Goal: Task Accomplishment & Management: Complete application form

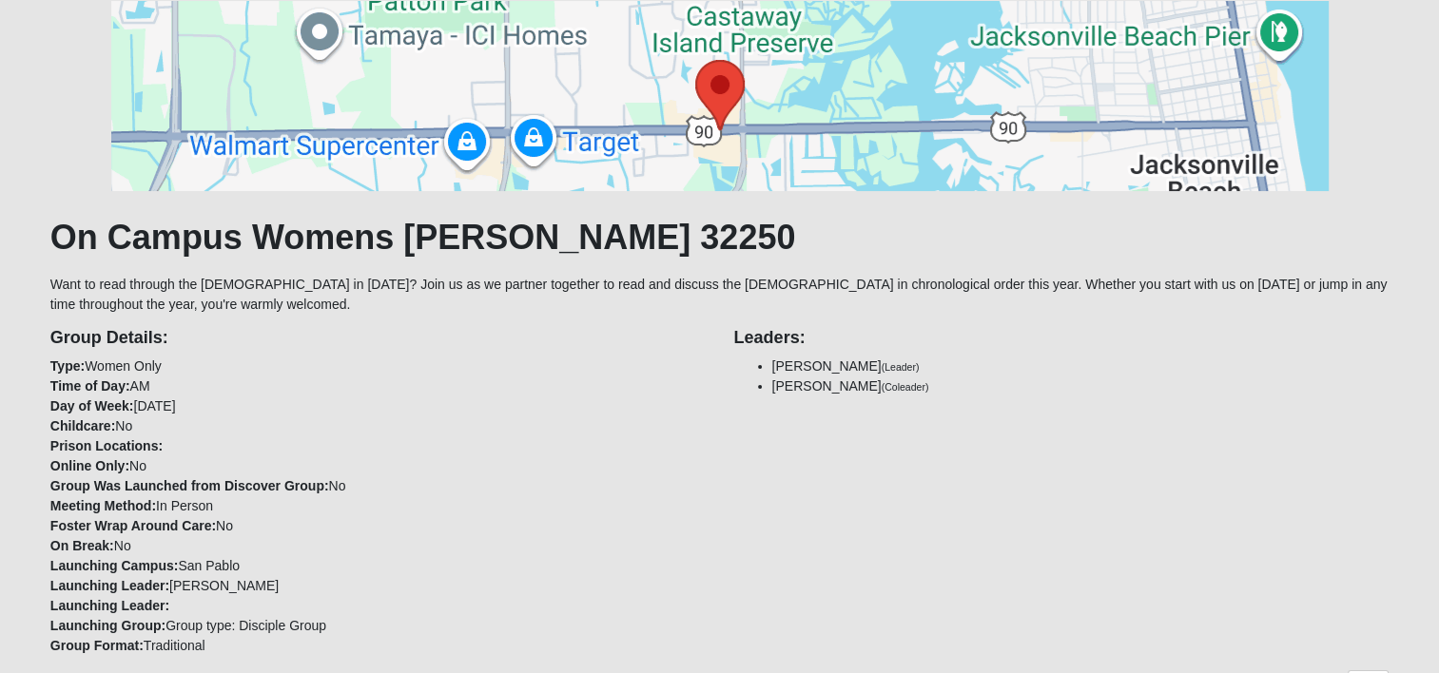
scroll to position [475, 0]
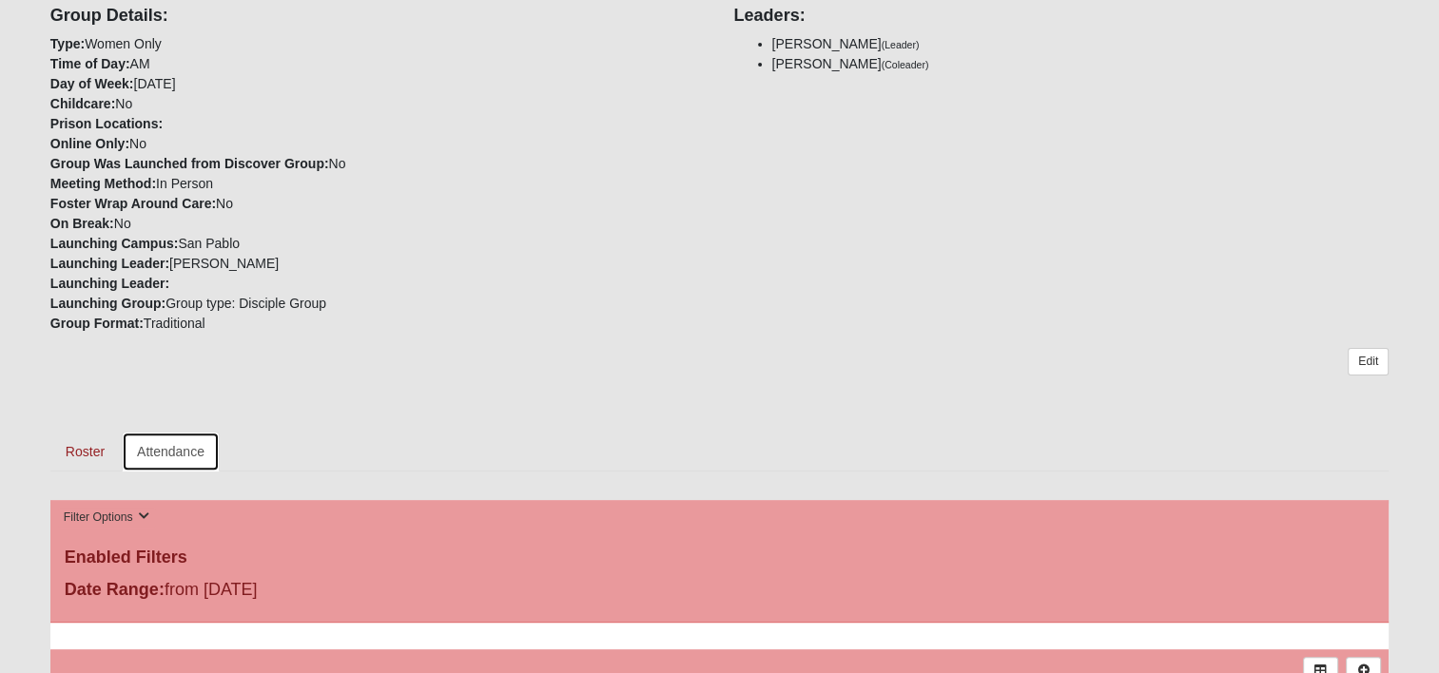
click at [164, 452] on link "Attendance" at bounding box center [171, 452] width 98 height 40
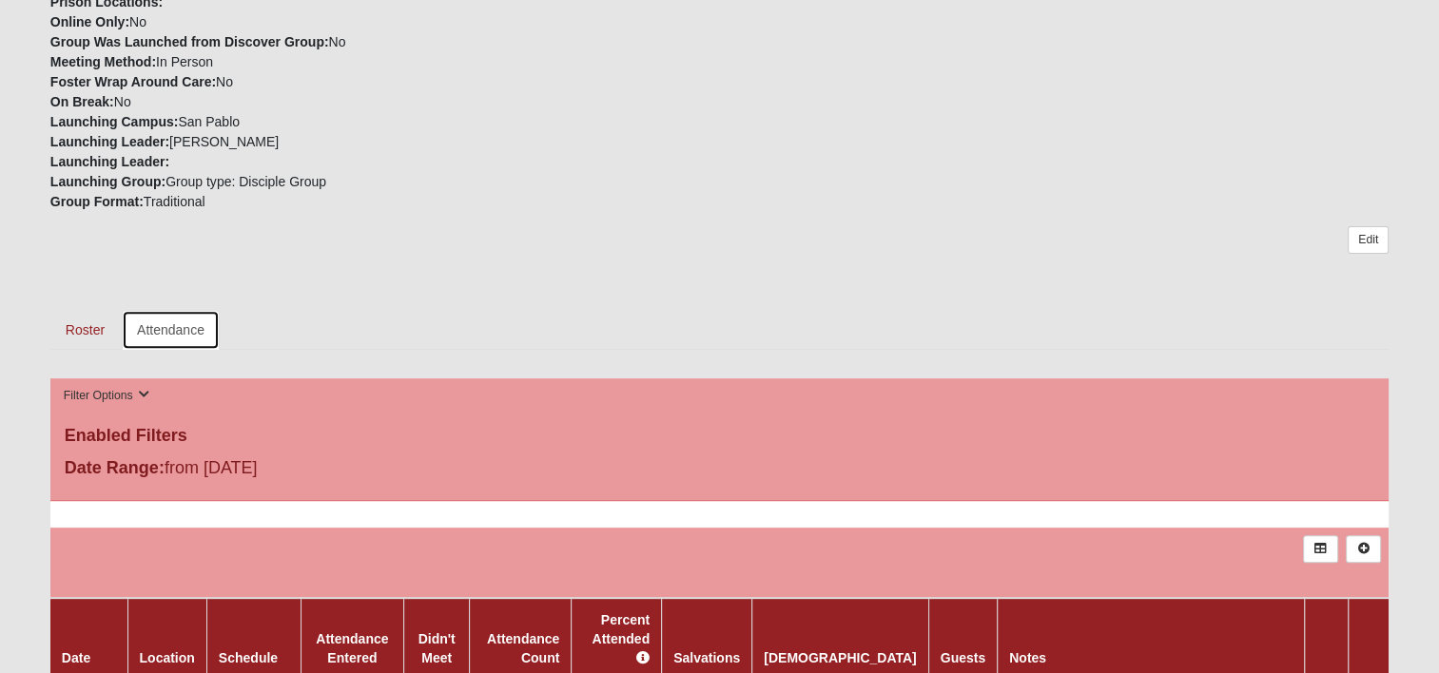
scroll to position [761, 0]
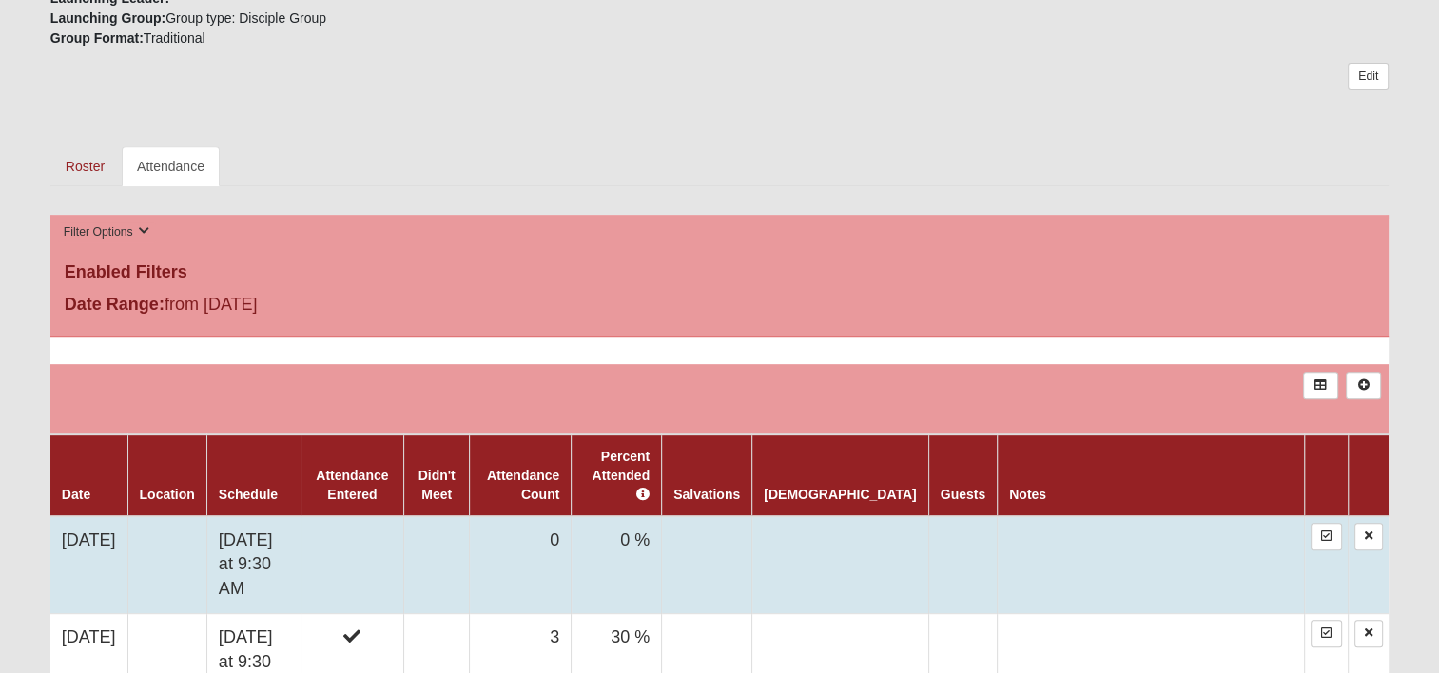
scroll to position [856, 0]
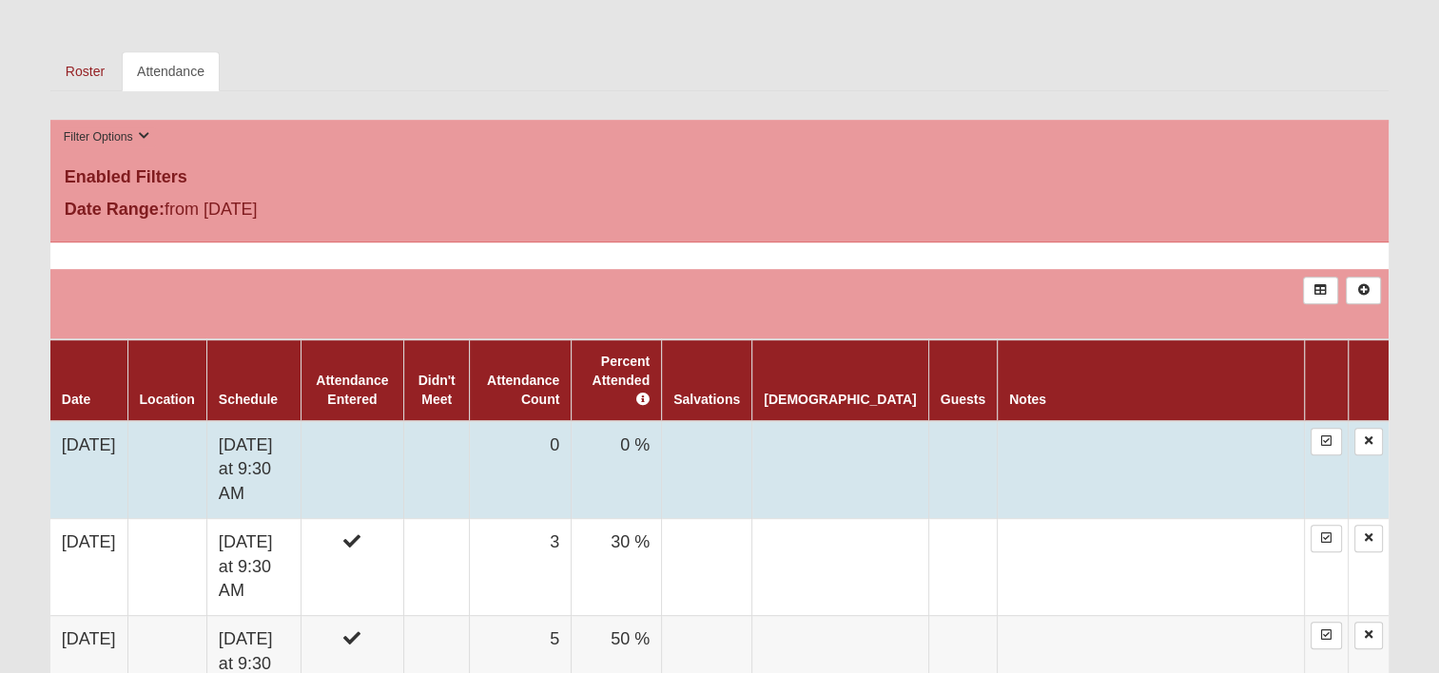
click at [998, 421] on td at bounding box center [1151, 470] width 307 height 98
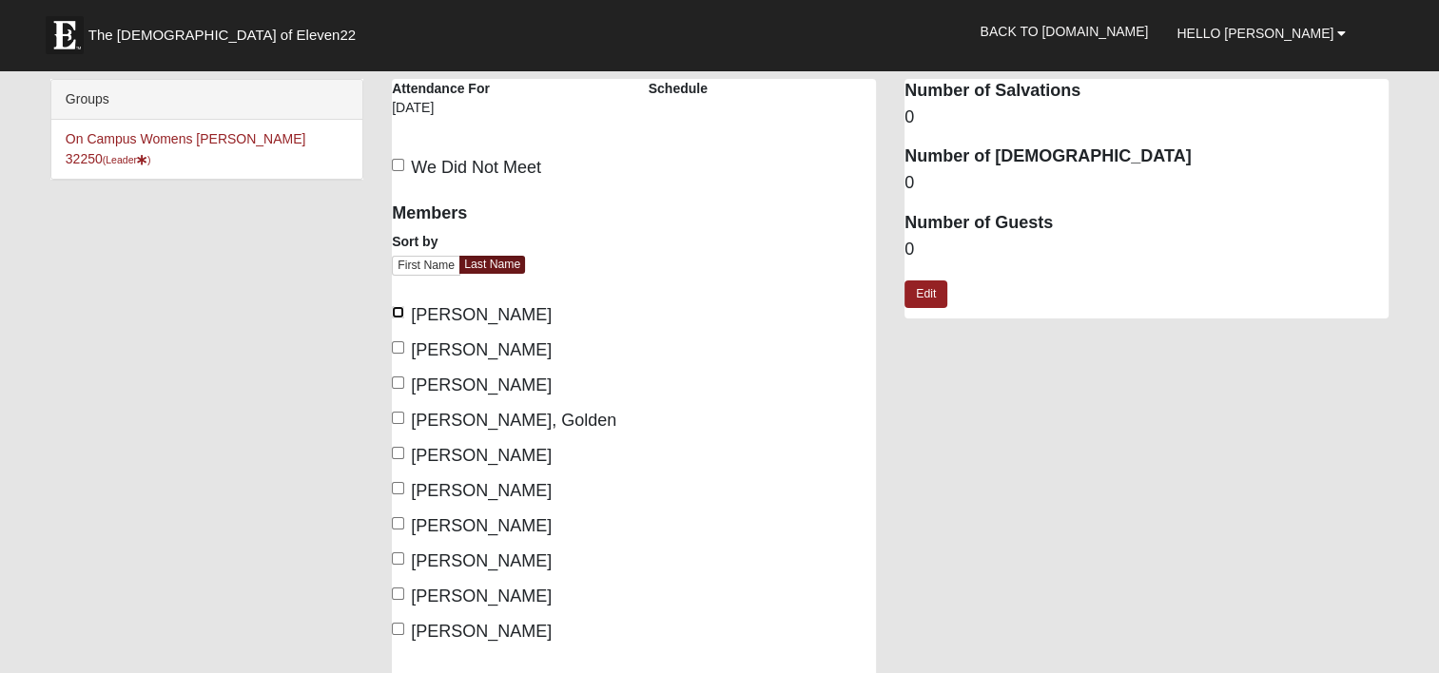
click at [394, 313] on input "[PERSON_NAME]" at bounding box center [398, 312] width 12 height 12
checkbox input "true"
click at [397, 351] on input "[PERSON_NAME]" at bounding box center [398, 347] width 12 height 12
checkbox input "true"
click at [394, 413] on input "Hartley, Golden" at bounding box center [398, 418] width 12 height 12
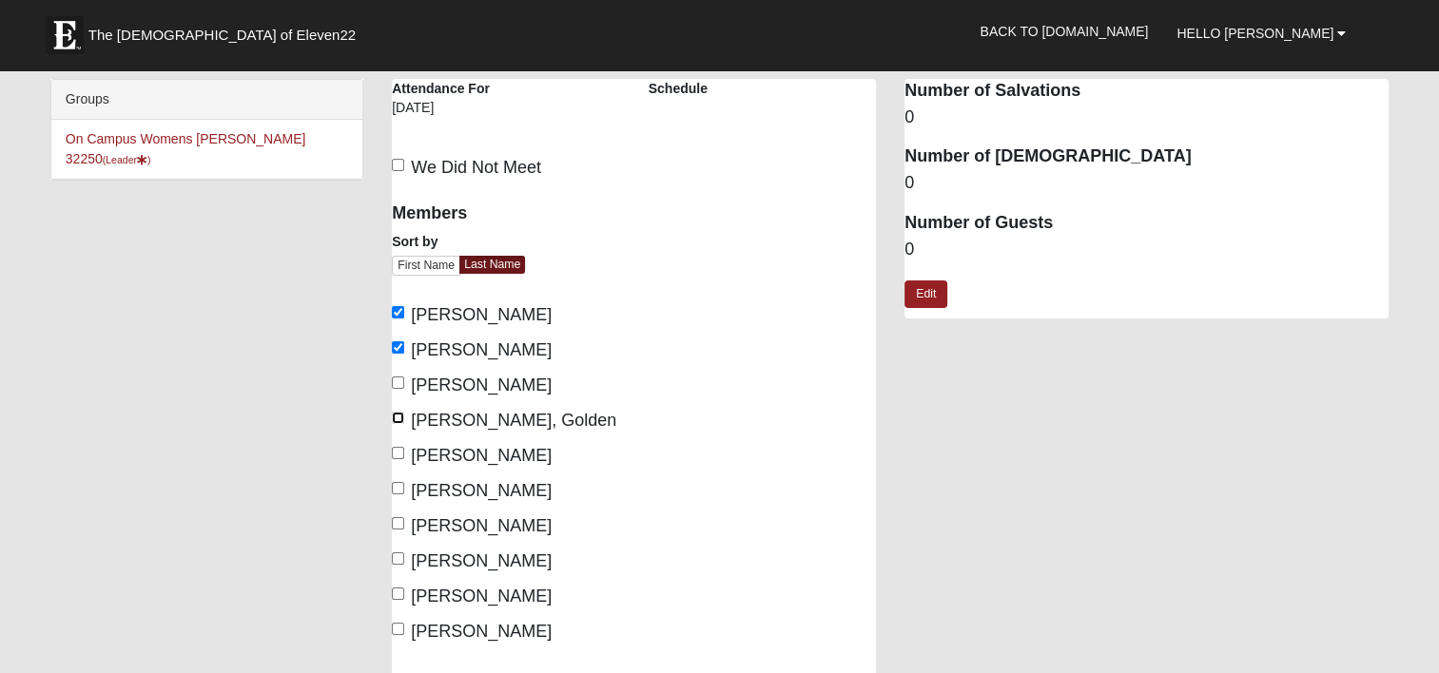
checkbox input "true"
click at [400, 450] on input "Jenkins, Micki" at bounding box center [398, 453] width 12 height 12
checkbox input "true"
click at [397, 491] on input "Johnson, Elaine" at bounding box center [398, 488] width 12 height 12
checkbox input "true"
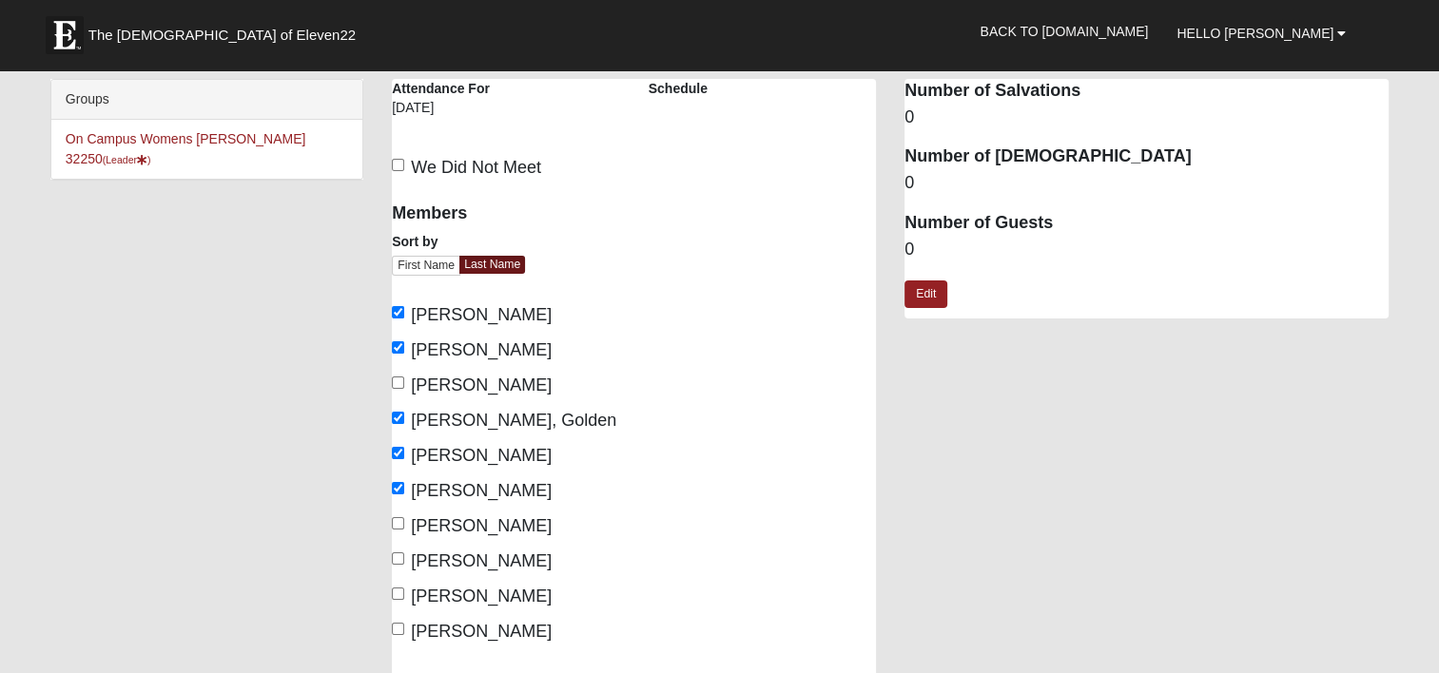
click at [389, 590] on div "Members Sort by First Name Last Name Ashourian, Elaine Concannon, Maria Fallett…" at bounding box center [506, 436] width 257 height 493
click at [396, 591] on input "Smith, Laura" at bounding box center [398, 594] width 12 height 12
checkbox input "true"
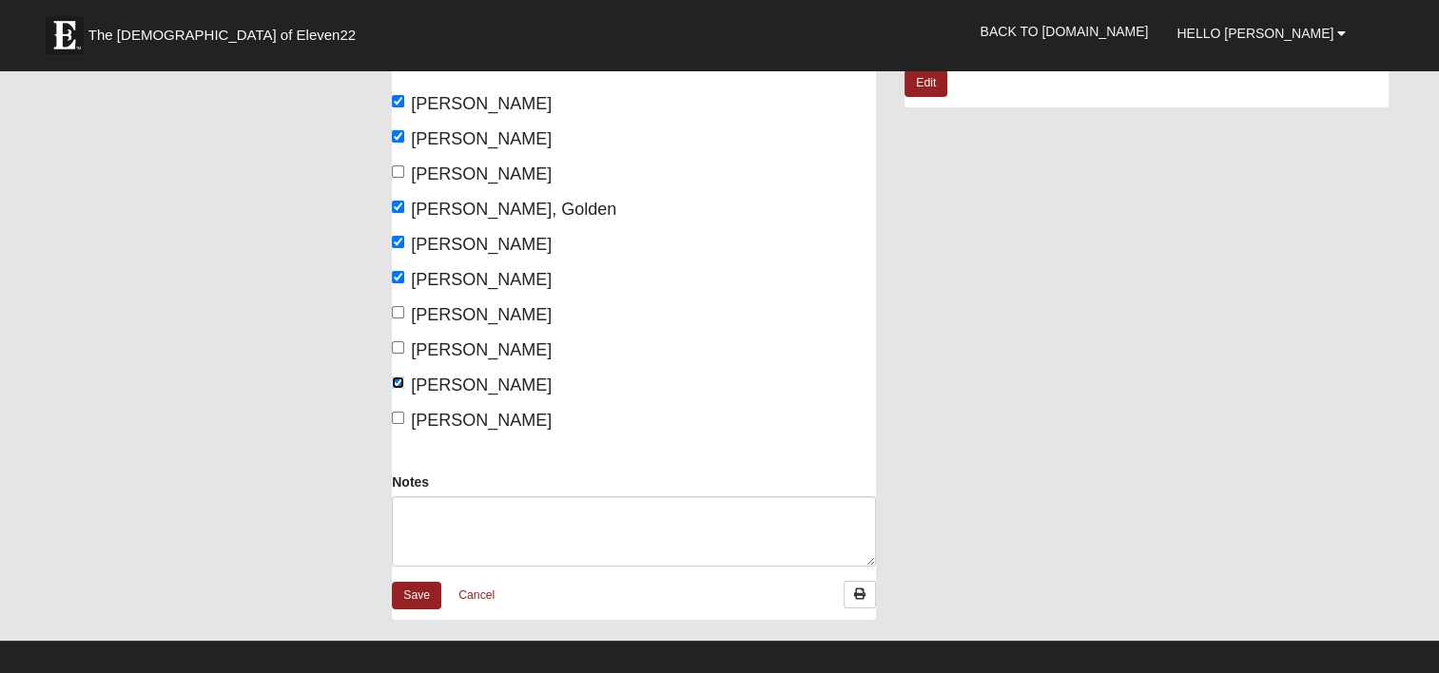
scroll to position [285, 0]
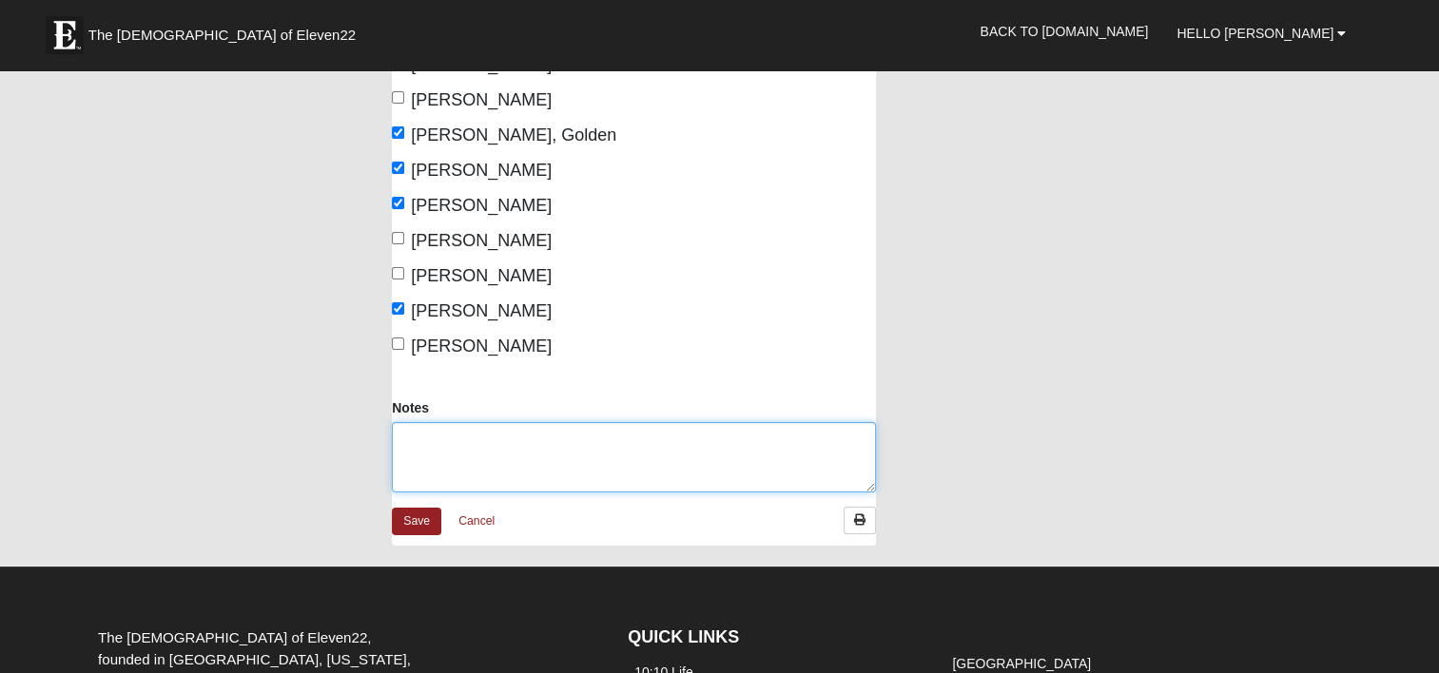
click at [491, 429] on textarea "Notes" at bounding box center [634, 457] width 484 height 70
click at [547, 436] on textarea "Former member Haiden joined us for our off-site meeting today at Bold Bean, Jac…" at bounding box center [634, 457] width 484 height 70
drag, startPoint x: 506, startPoint y: 438, endPoint x: 538, endPoint y: 437, distance: 32.3
click at [506, 438] on textarea "Former member Haiden also joined us for our off-site meeting today at Bold Bean…" at bounding box center [634, 457] width 484 height 70
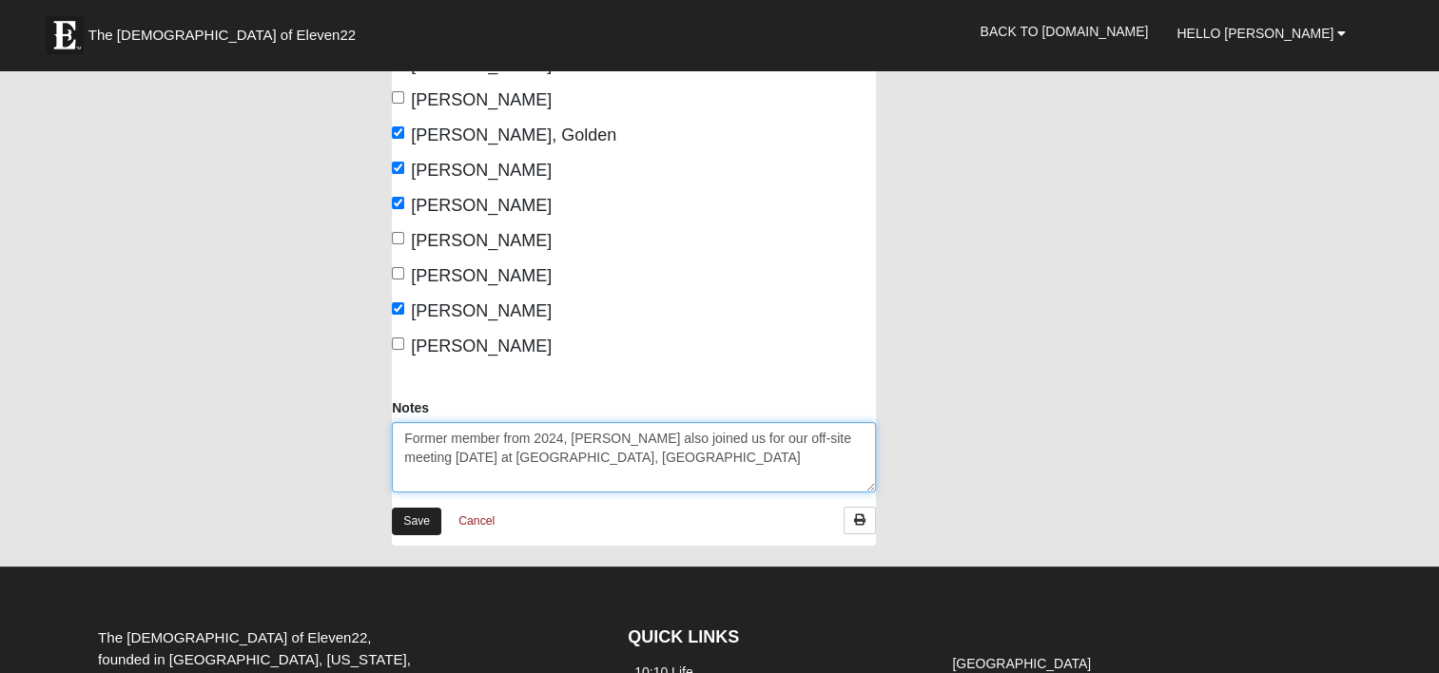
type textarea "Former member from 2024, [PERSON_NAME] also joined us for our off-site meeting …"
click at [411, 520] on link "Save" at bounding box center [416, 522] width 49 height 28
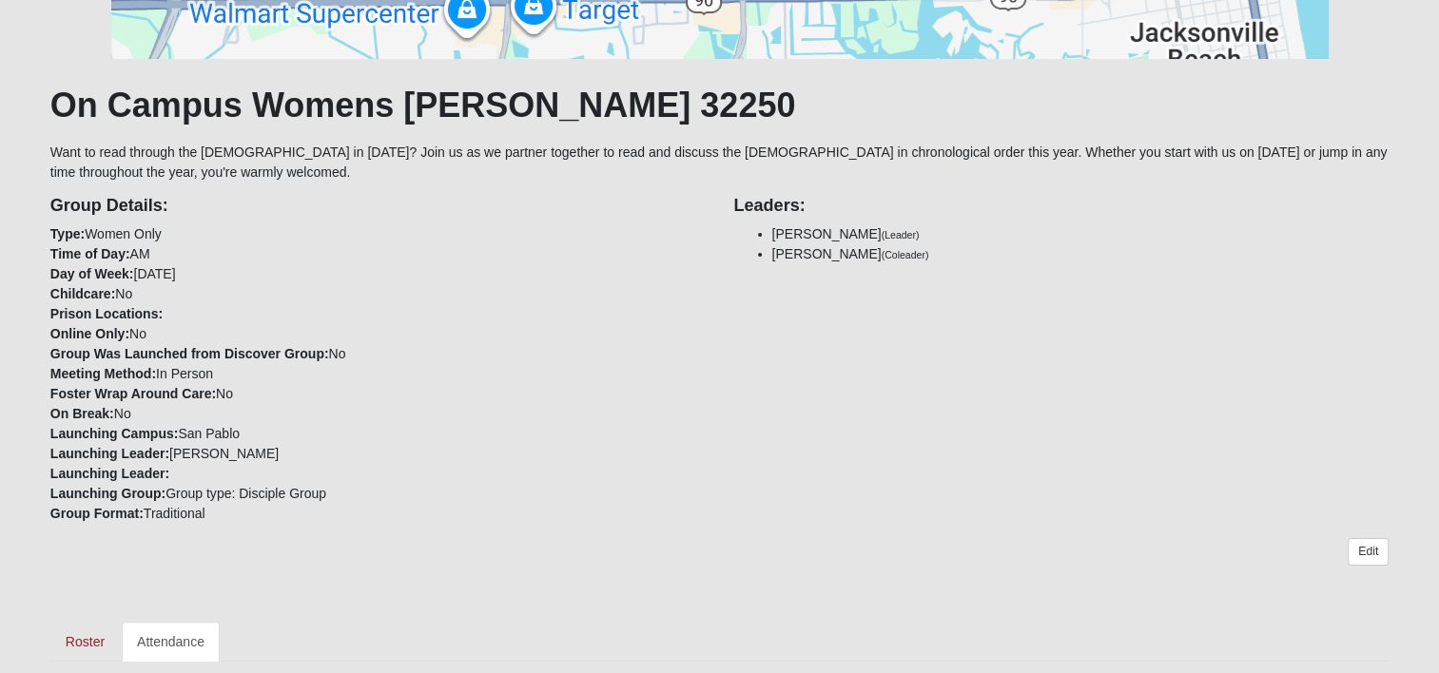
scroll to position [380, 0]
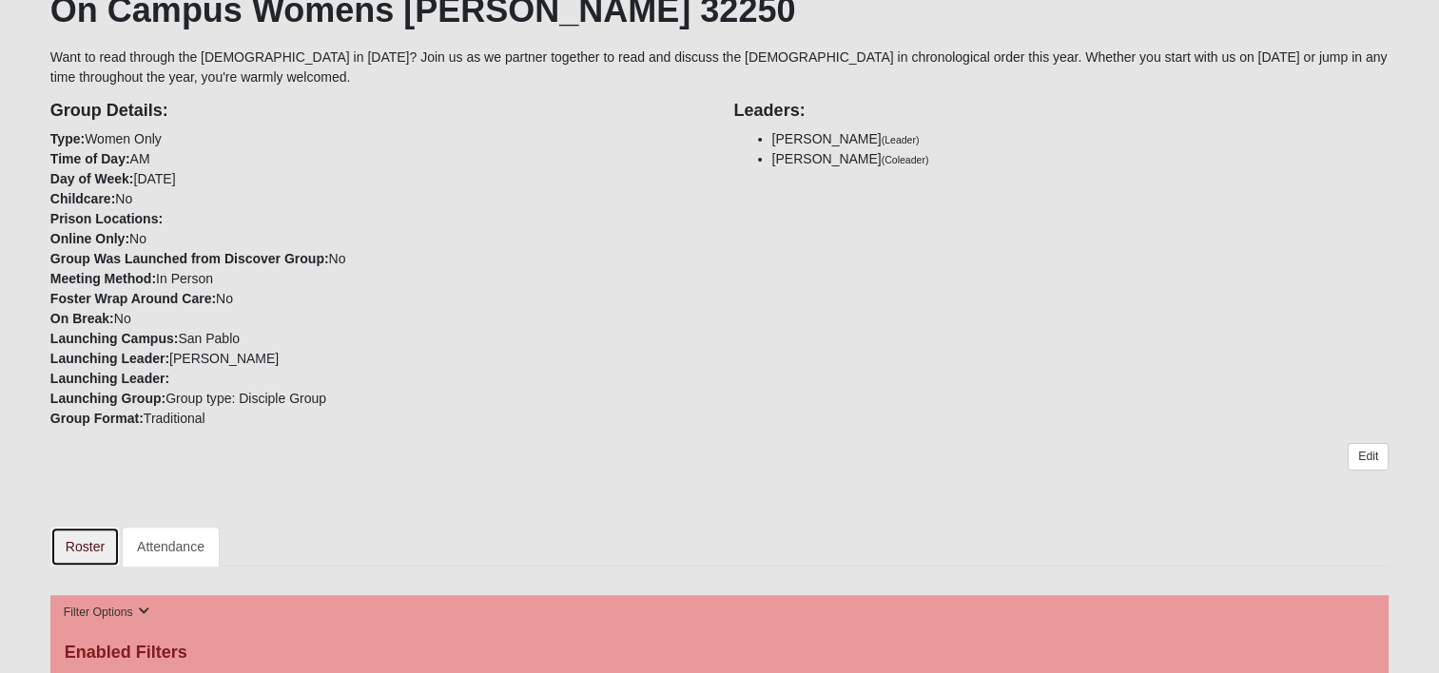
click at [91, 537] on link "Roster" at bounding box center [84, 547] width 69 height 40
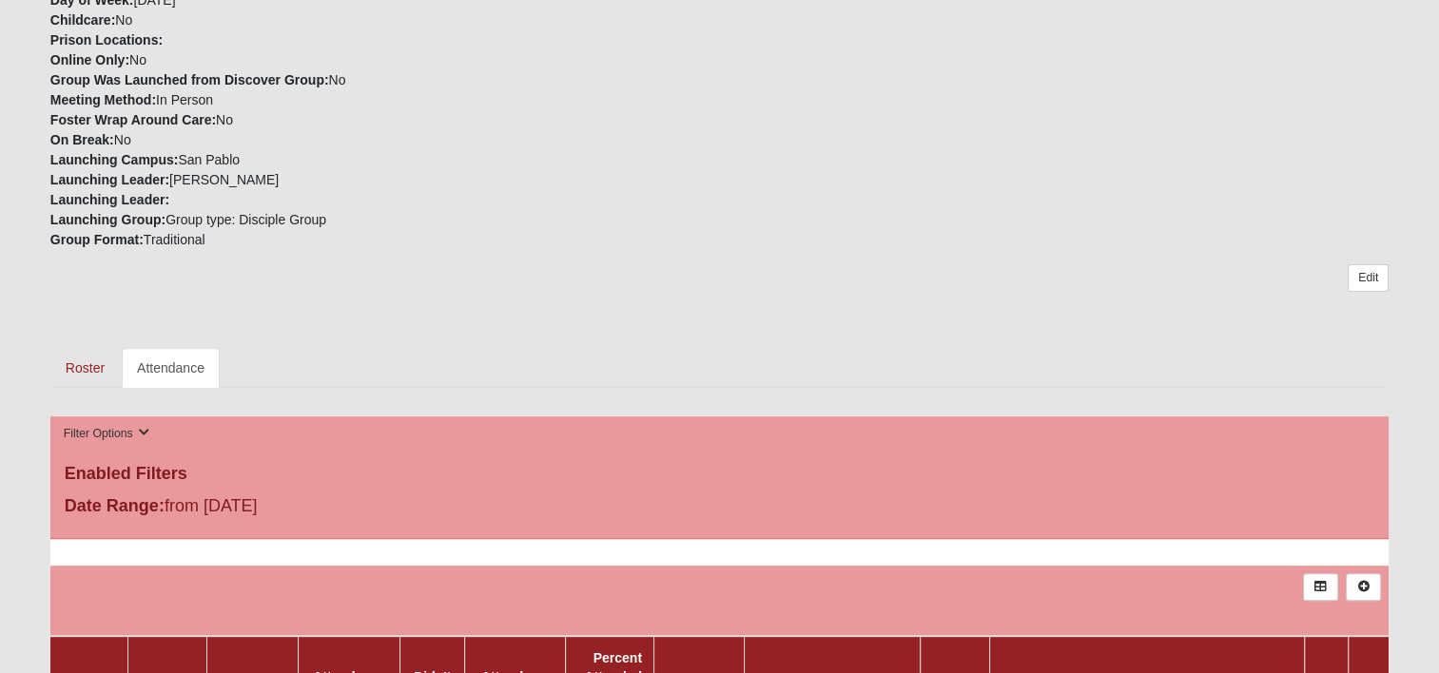
scroll to position [569, 0]
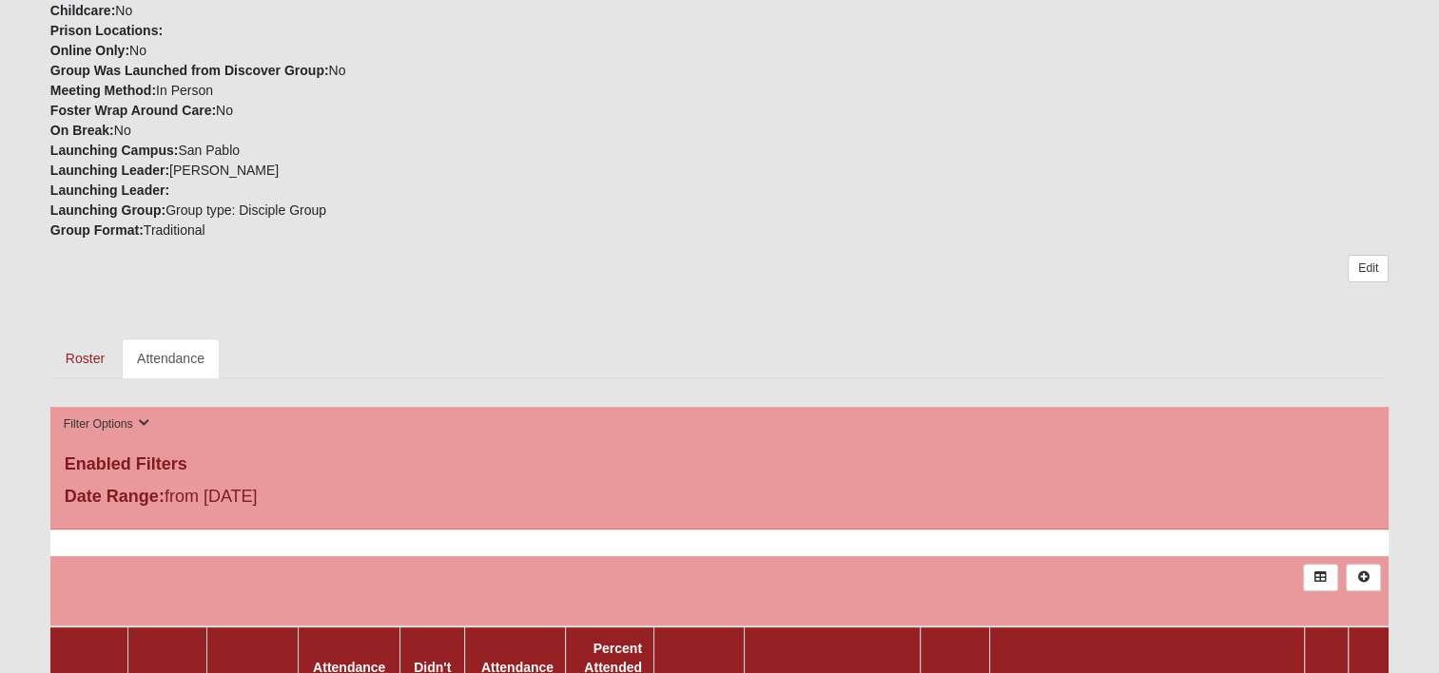
drag, startPoint x: 310, startPoint y: 543, endPoint x: 888, endPoint y: 499, distance: 579.8
click at [889, 501] on div "Date Range: from [DATE]" at bounding box center [719, 499] width 1338 height 30
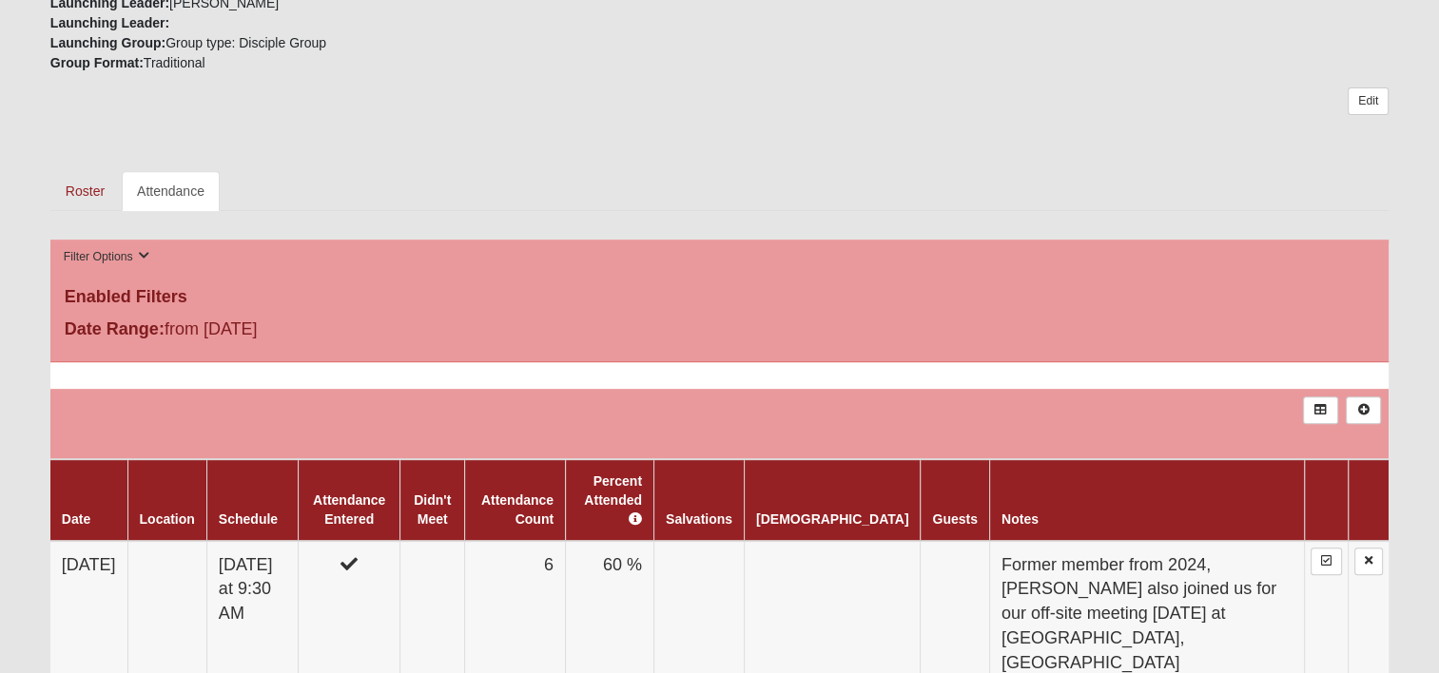
scroll to position [854, 0]
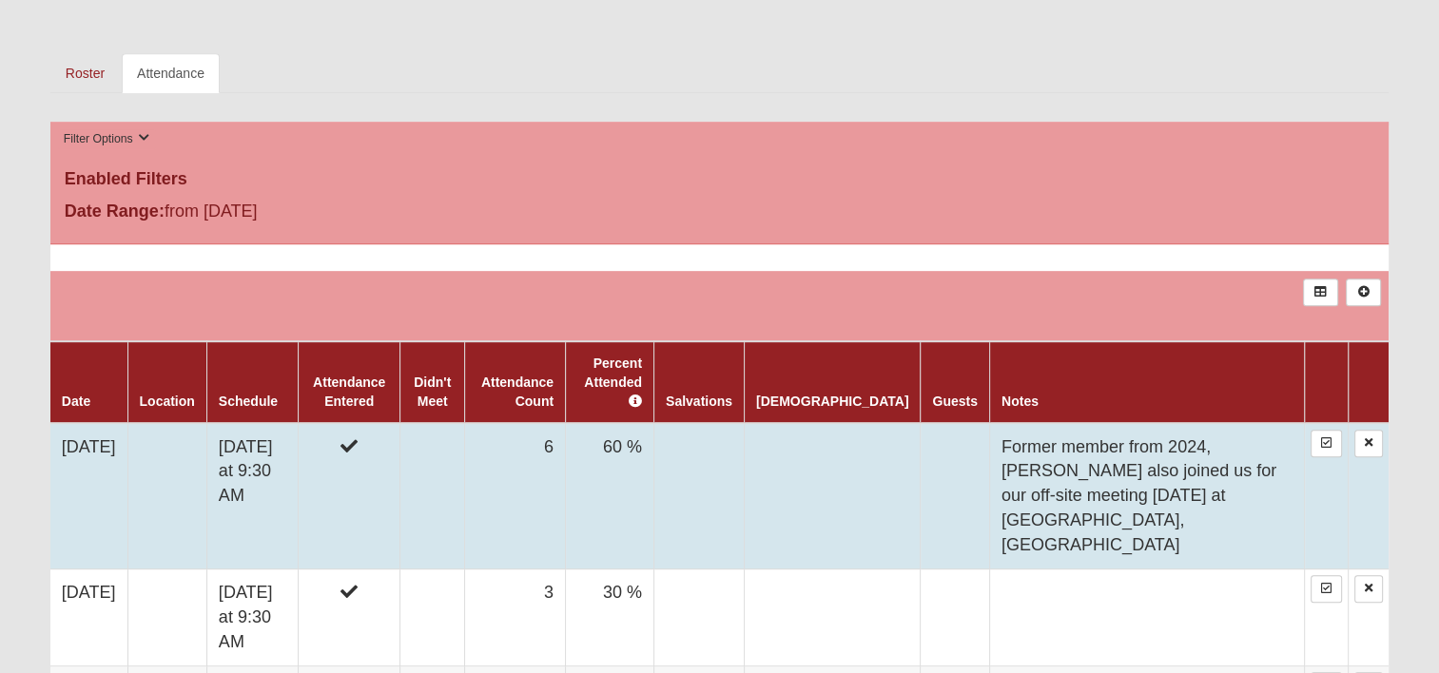
click at [922, 431] on td at bounding box center [955, 496] width 68 height 146
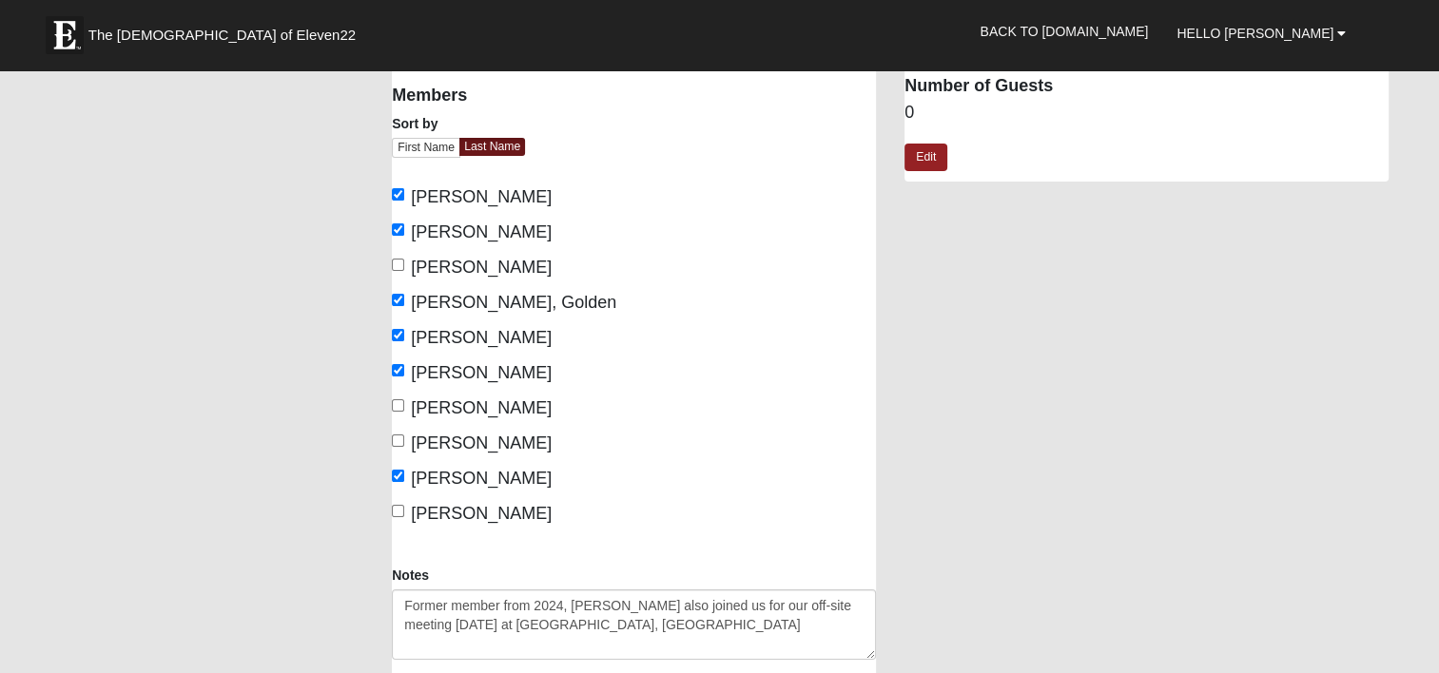
scroll to position [285, 0]
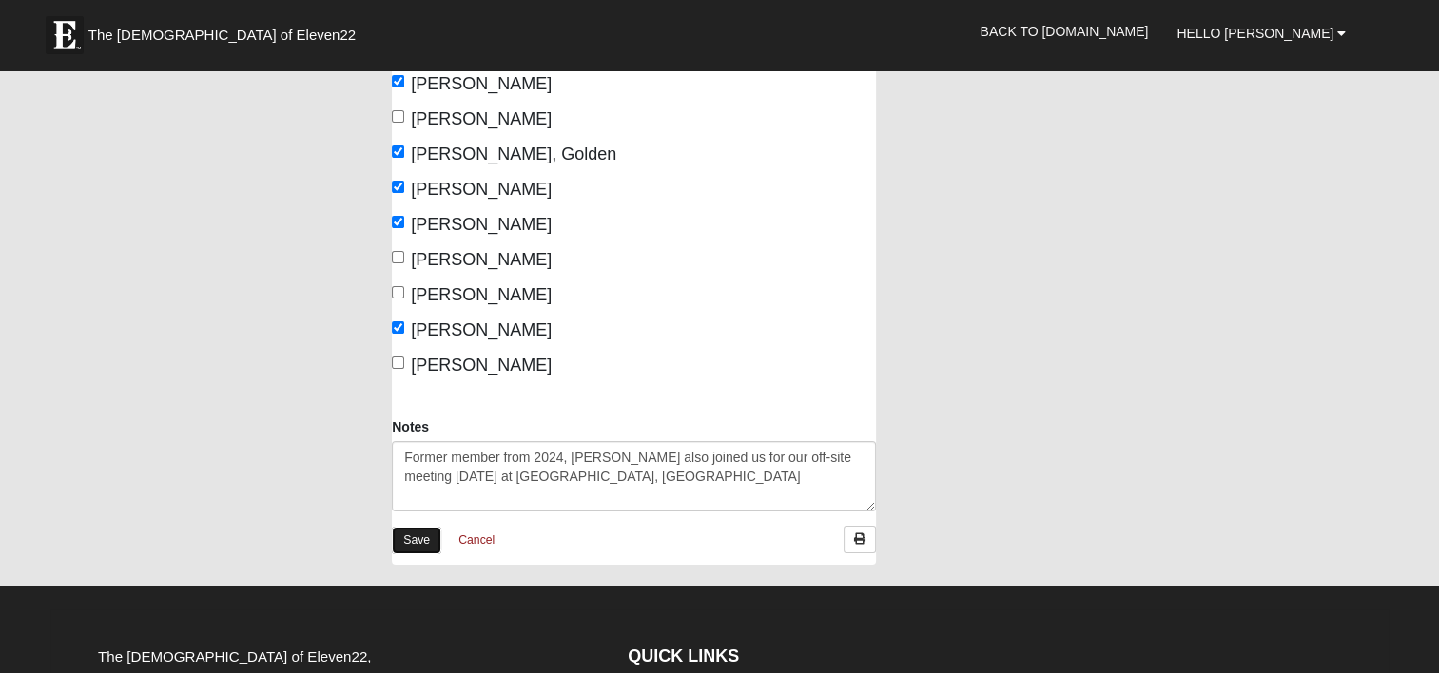
click at [418, 548] on link "Save" at bounding box center [416, 541] width 49 height 28
